Goal: Information Seeking & Learning: Compare options

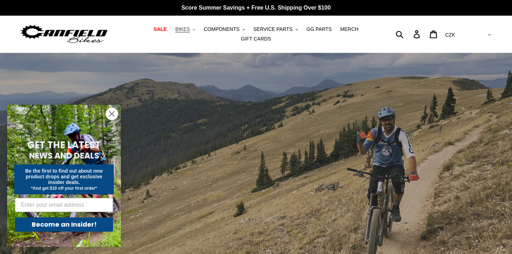
click at [190, 31] on span "BIKES" at bounding box center [182, 29] width 15 height 6
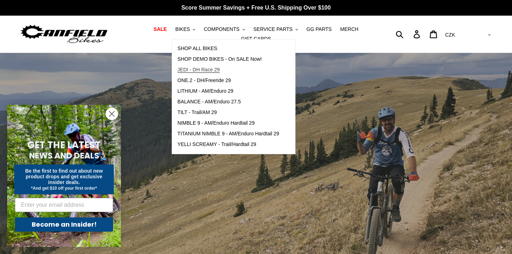
click at [208, 69] on span "JEDI - DH Race 29" at bounding box center [198, 70] width 42 height 6
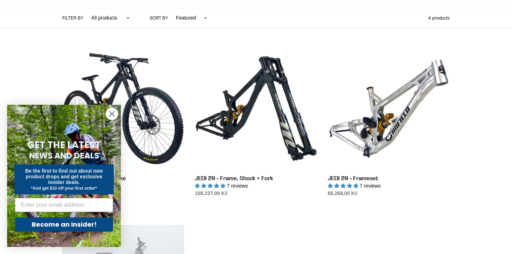
scroll to position [165, 0]
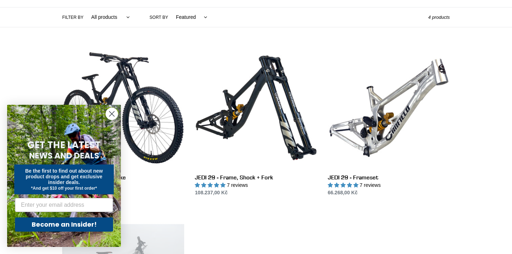
click at [110, 114] on circle "Close dialog" at bounding box center [112, 114] width 12 height 12
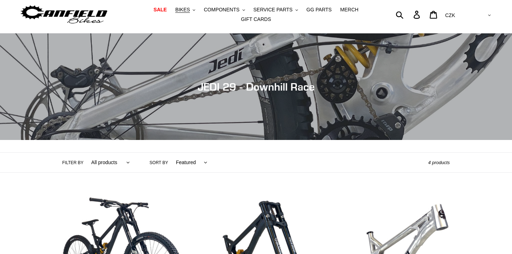
scroll to position [0, 0]
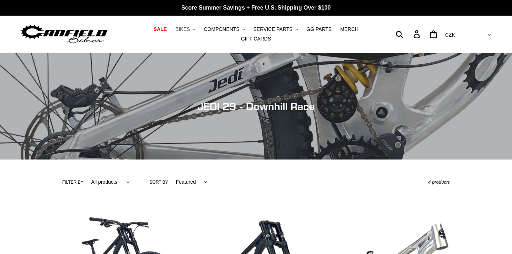
click at [193, 30] on button "BIKES .cls-1{fill:#231f20}" at bounding box center [185, 30] width 27 height 10
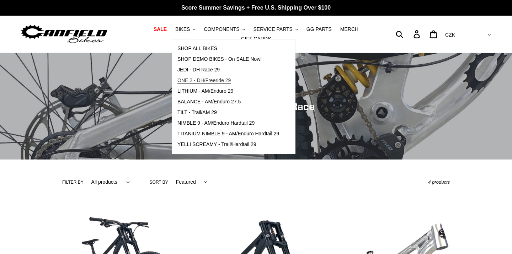
click at [222, 81] on span "ONE.2 - DH/Freeride 29" at bounding box center [203, 80] width 53 height 6
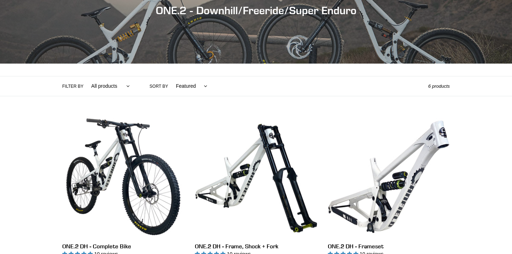
scroll to position [2, 0]
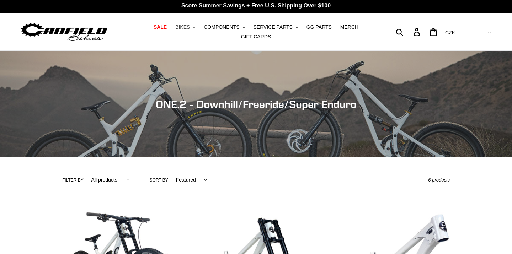
click at [194, 28] on button "BIKES .cls-1{fill:#231f20}" at bounding box center [185, 27] width 27 height 10
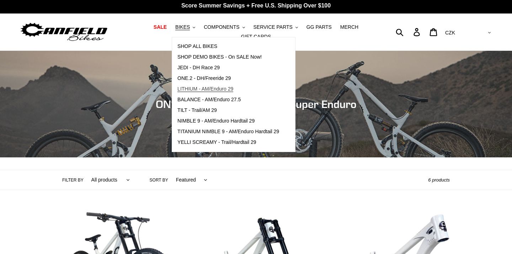
click at [230, 89] on span "LITHIUM - AM/Enduro 29" at bounding box center [205, 89] width 56 height 6
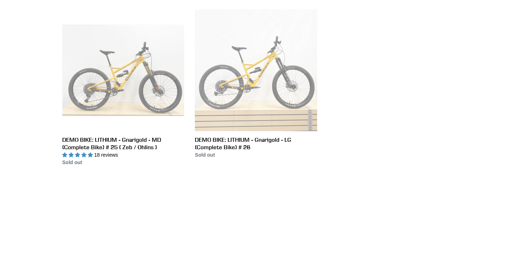
scroll to position [515, 0]
